Goal: Information Seeking & Learning: Find specific fact

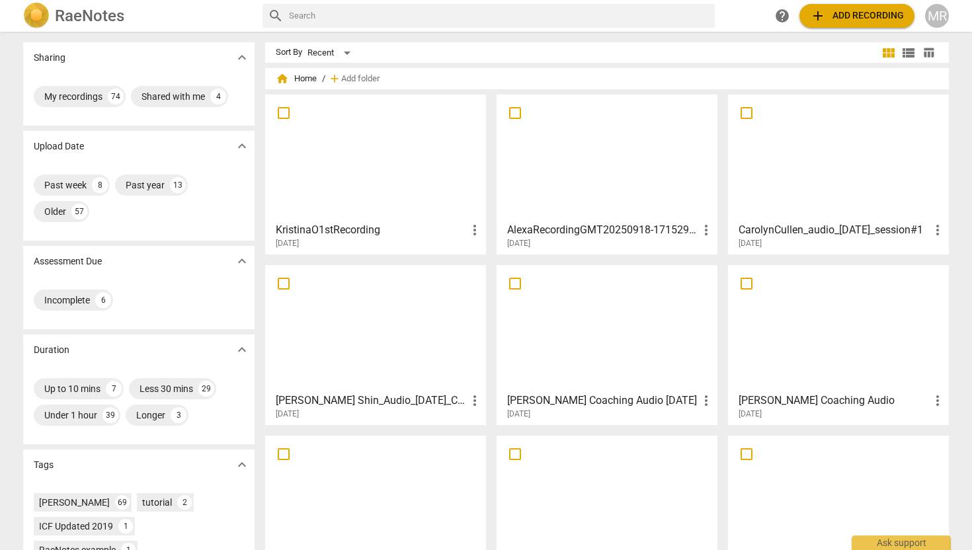
click at [563, 196] on div at bounding box center [607, 157] width 212 height 117
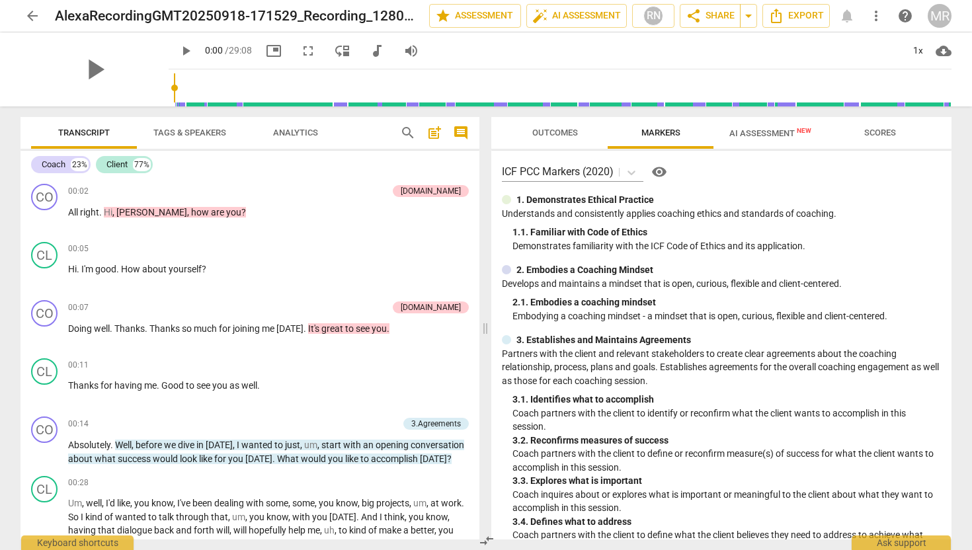
click at [563, 138] on span "Outcomes" at bounding box center [554, 133] width 77 height 18
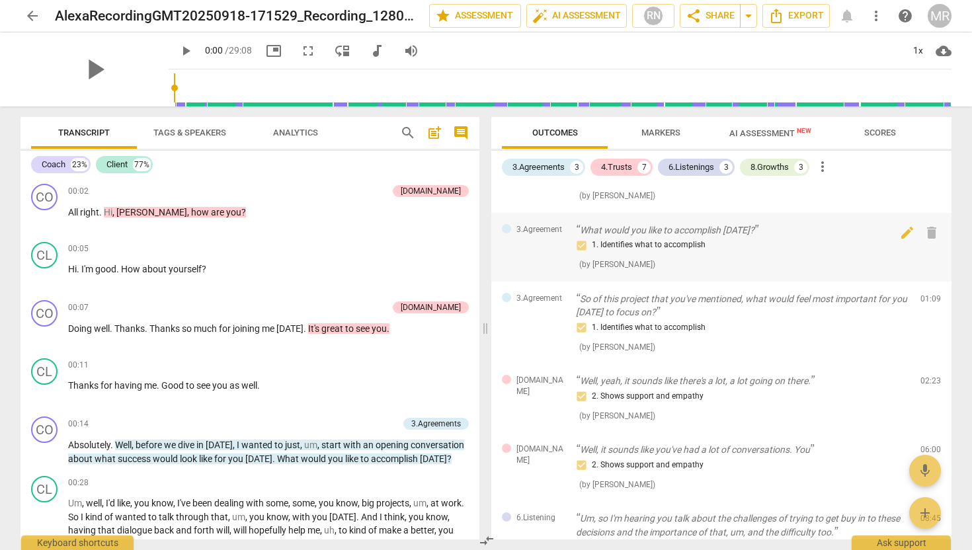
scroll to position [192, 0]
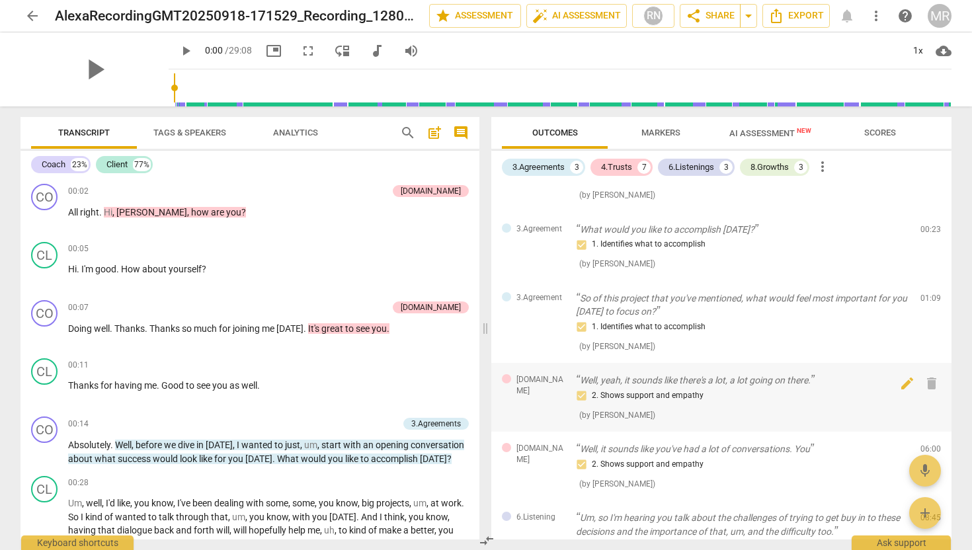
click at [755, 376] on p "Well, yeah, it sounds like there's a lot, a lot going on there." at bounding box center [743, 381] width 334 height 14
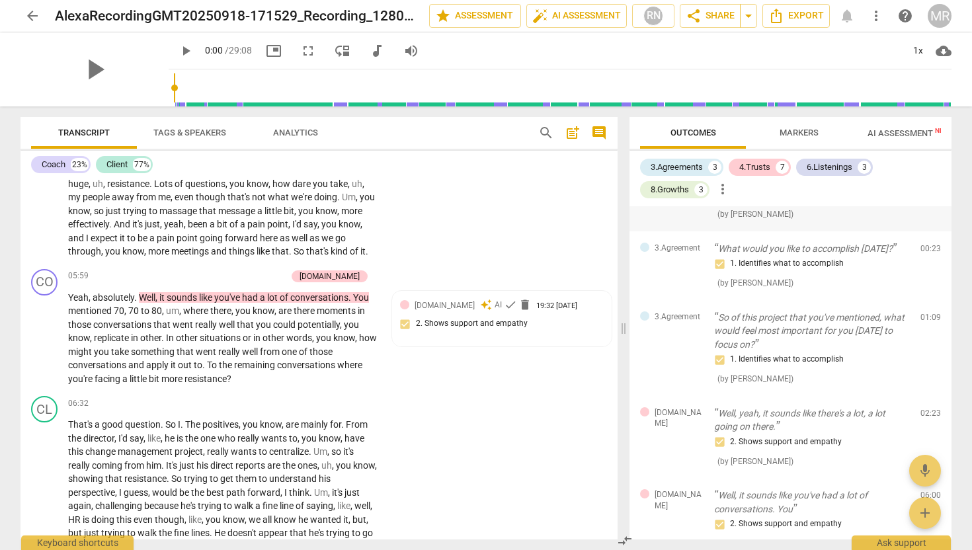
scroll to position [223, 0]
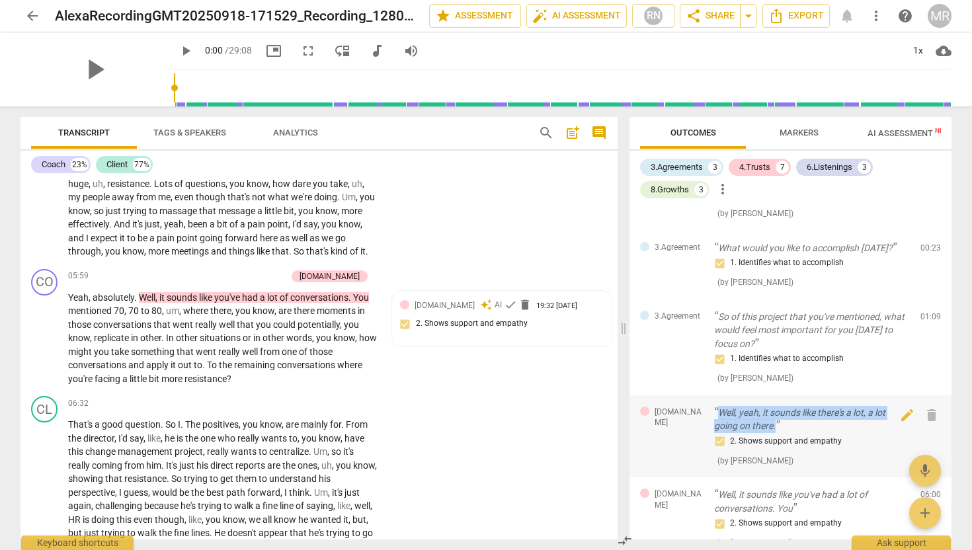
drag, startPoint x: 782, startPoint y: 423, endPoint x: 714, endPoint y: 408, distance: 69.8
click at [714, 408] on p "Well, yeah, it sounds like there's a lot, a lot going on there." at bounding box center [812, 419] width 196 height 27
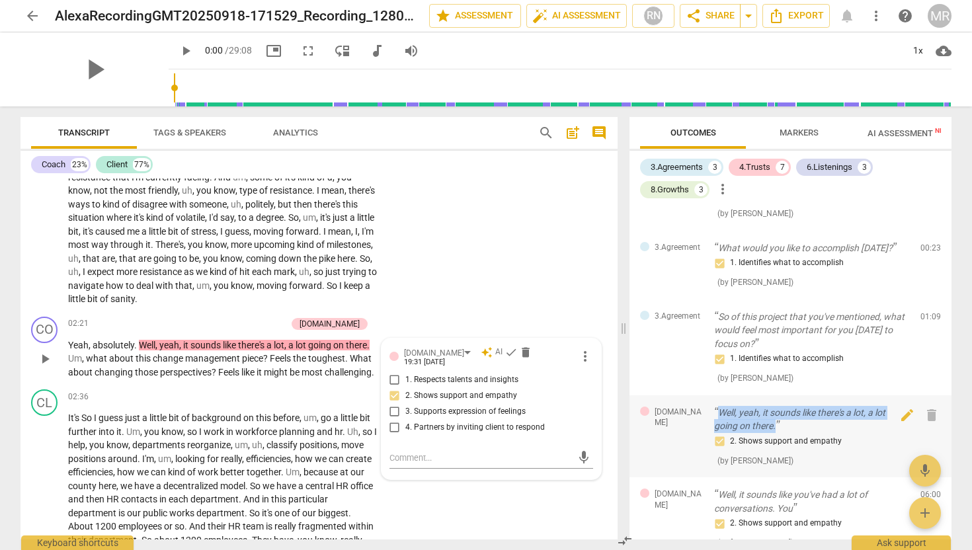
scroll to position [620, 0]
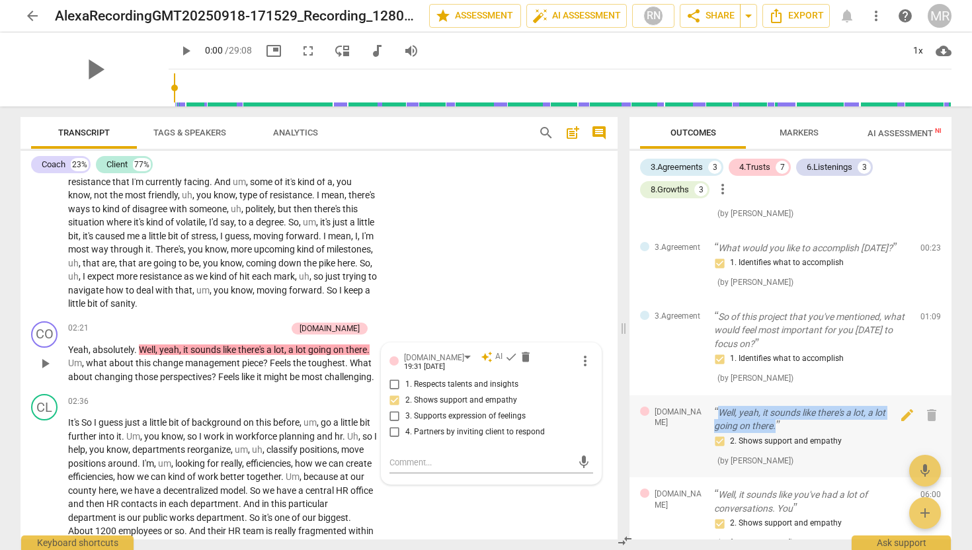
copy p "Well, yeah, it sounds like there's a lot, a lot going on there."
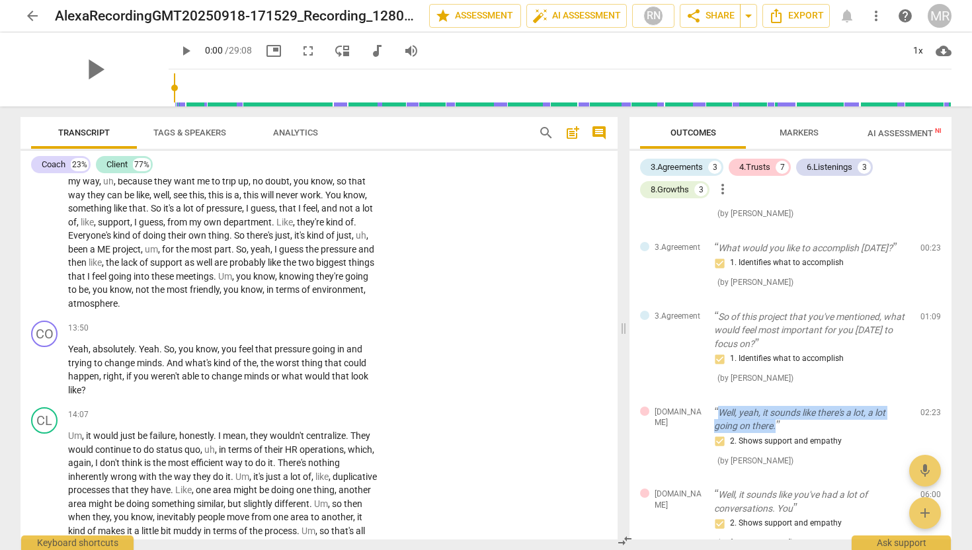
scroll to position [3112, 0]
